Goal: Check status: Check status

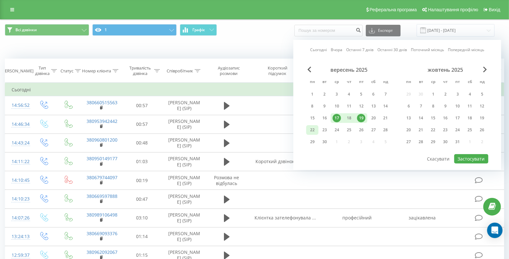
click at [361, 119] on div "19" at bounding box center [361, 118] width 8 height 8
click at [313, 127] on div "22" at bounding box center [312, 130] width 8 height 8
click at [463, 157] on button "Застосувати" at bounding box center [471, 158] width 34 height 9
type input "[DATE] - [DATE]"
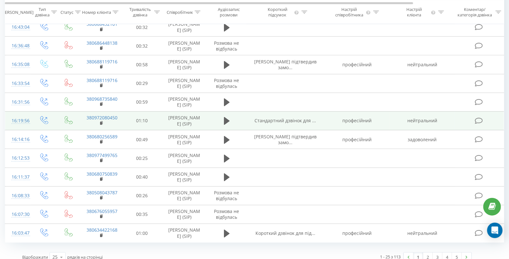
scroll to position [342, 0]
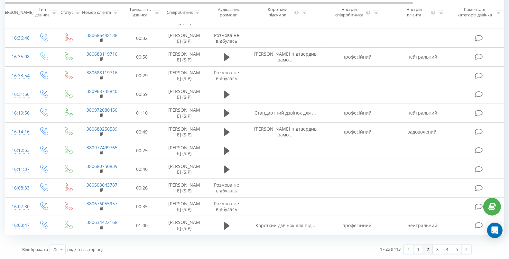
click at [428, 233] on link "2" at bounding box center [428, 249] width 10 height 9
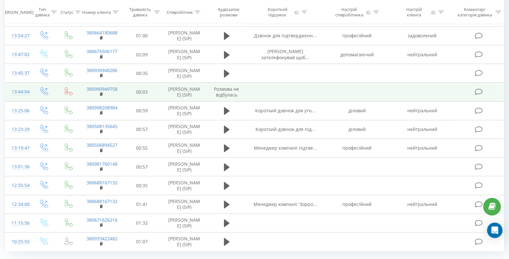
scroll to position [330, 0]
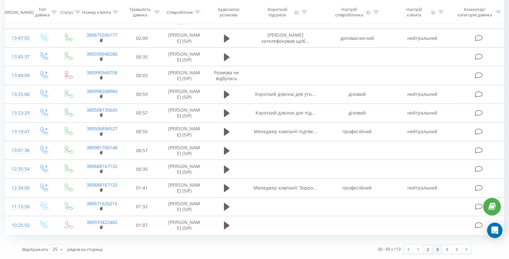
click at [440, 233] on link "3" at bounding box center [437, 249] width 10 height 9
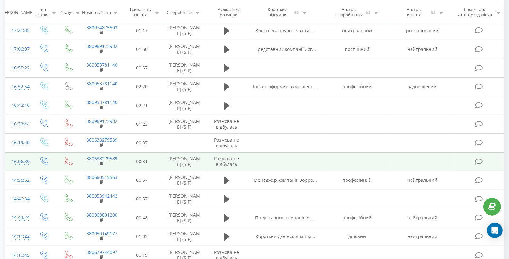
scroll to position [342, 0]
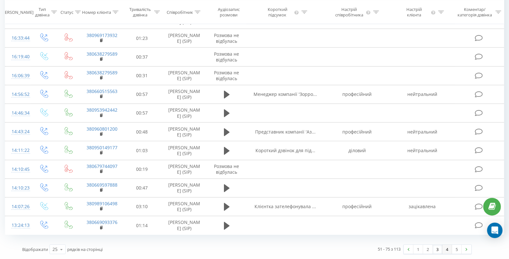
click at [446, 233] on link "4" at bounding box center [447, 249] width 10 height 9
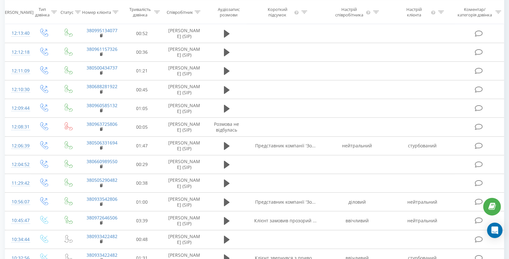
scroll to position [330, 0]
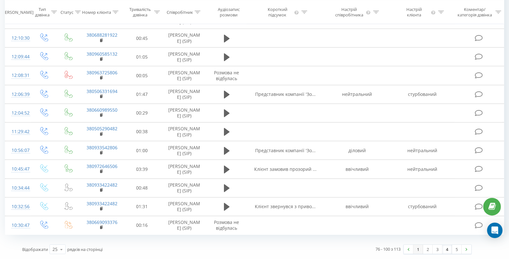
click at [416, 233] on link "1" at bounding box center [418, 249] width 10 height 9
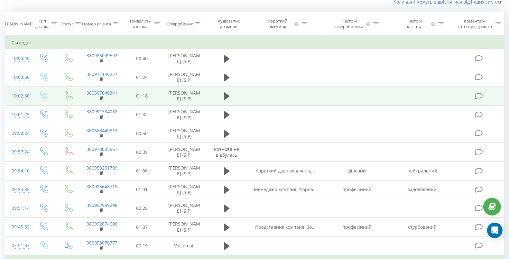
scroll to position [41, 0]
